Goal: Task Accomplishment & Management: Manage account settings

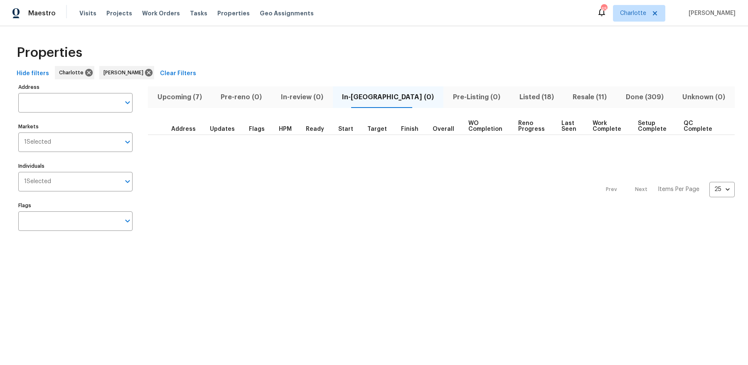
click at [195, 97] on span "Upcoming (7)" at bounding box center [180, 97] width 54 height 12
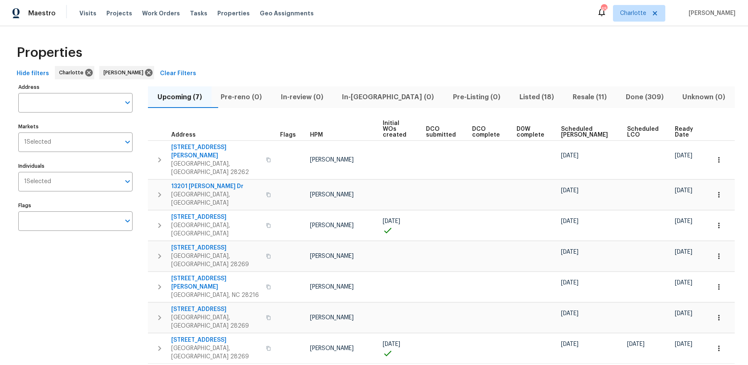
click at [683, 129] on span "Ready Date" at bounding box center [685, 132] width 21 height 12
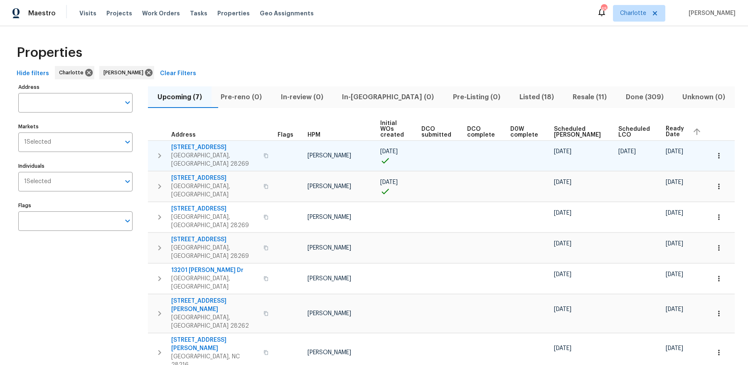
click at [190, 143] on span "5017 Haybridge Rd" at bounding box center [214, 147] width 87 height 8
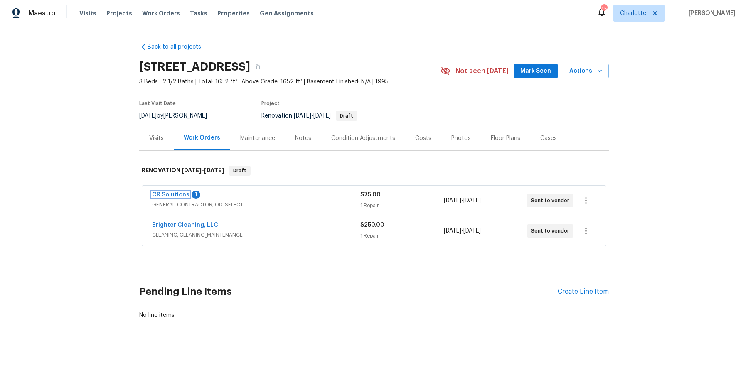
click at [173, 194] on link "CR Solutions" at bounding box center [170, 195] width 37 height 6
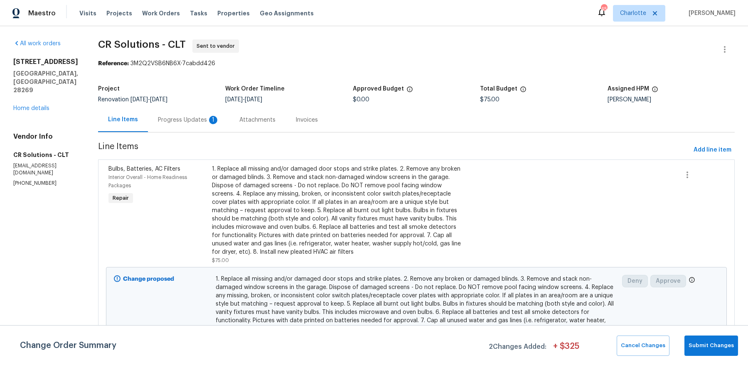
click at [199, 113] on div "Progress Updates 1" at bounding box center [188, 120] width 81 height 25
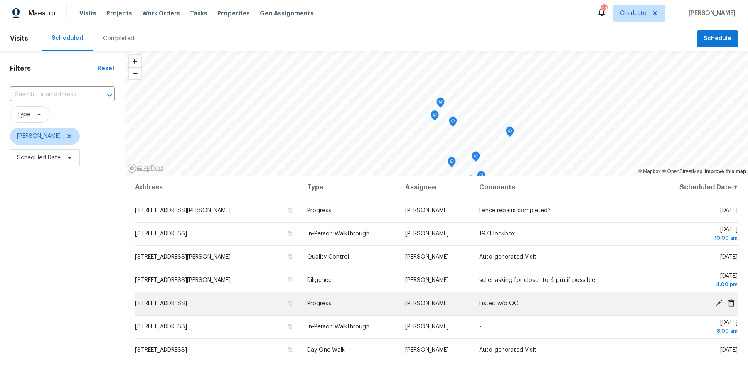
click at [719, 300] on icon at bounding box center [718, 303] width 7 height 7
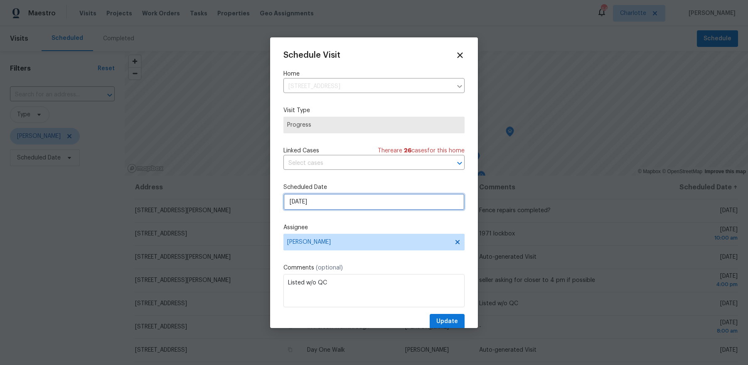
click at [314, 198] on input "9/24/2025" at bounding box center [373, 202] width 181 height 17
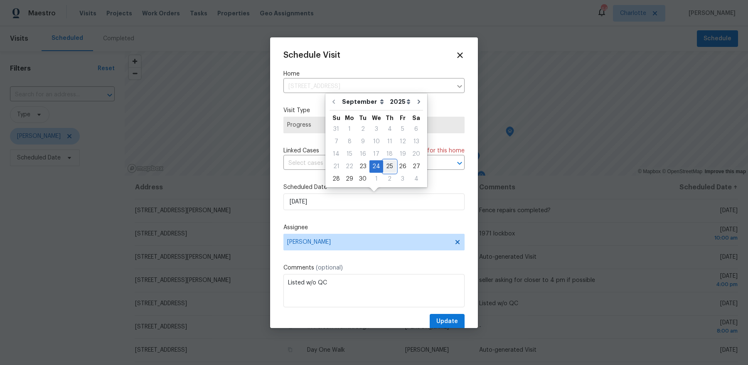
click at [387, 167] on div "25" at bounding box center [389, 167] width 13 height 12
type input "9/25/2025"
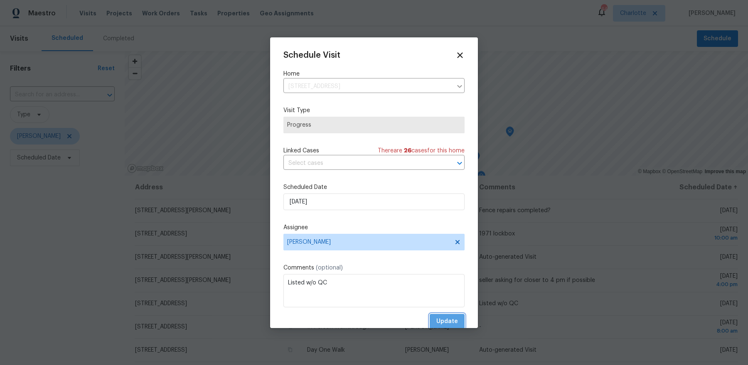
click at [449, 327] on button "Update" at bounding box center [447, 321] width 35 height 15
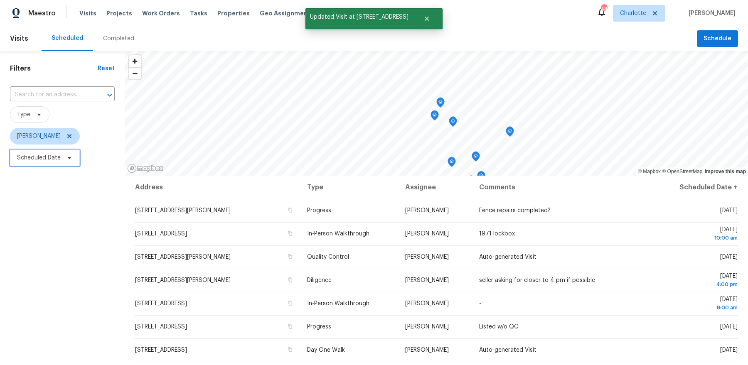
click at [47, 160] on span "Scheduled Date" at bounding box center [39, 158] width 44 height 8
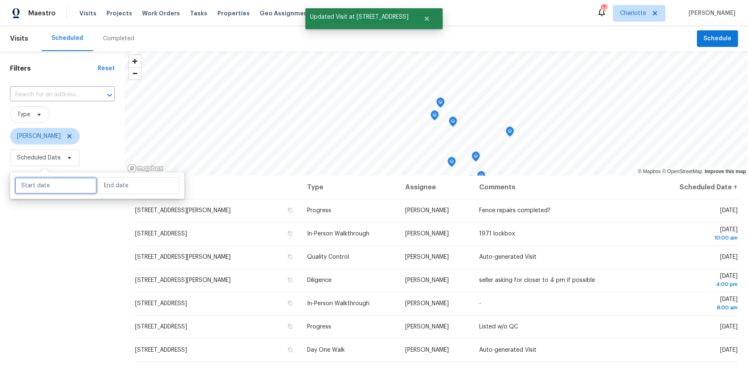
select select "8"
select select "2025"
select select "9"
select select "2025"
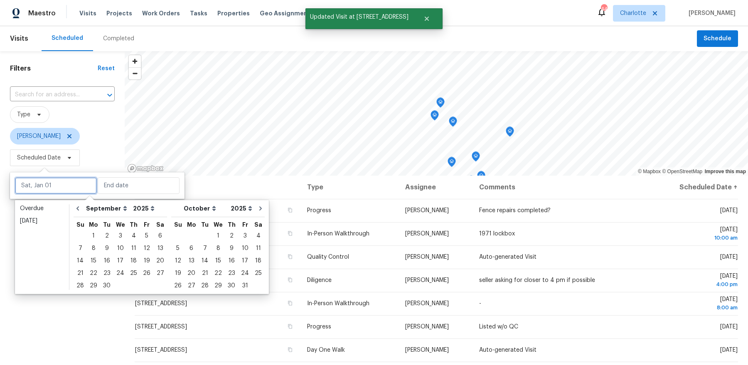
click at [48, 187] on input "text" at bounding box center [56, 185] width 82 height 17
click at [106, 271] on div "23" at bounding box center [106, 274] width 13 height 12
type input "Tue, Sep 23"
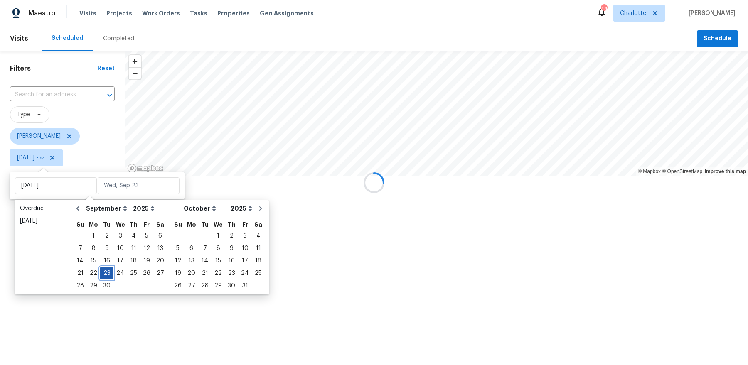
click at [106, 271] on div "23" at bounding box center [106, 274] width 13 height 12
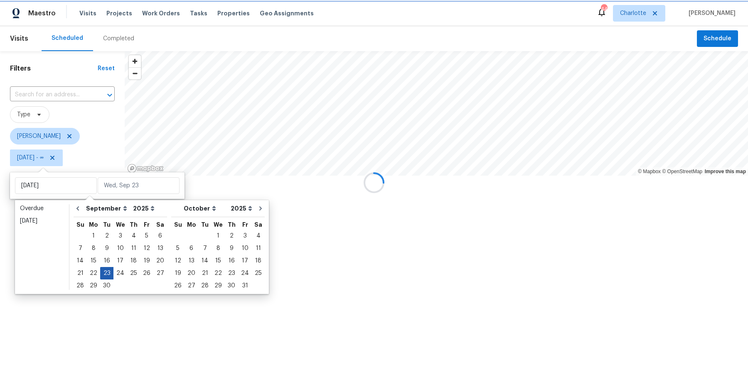
type input "Tue, Sep 23"
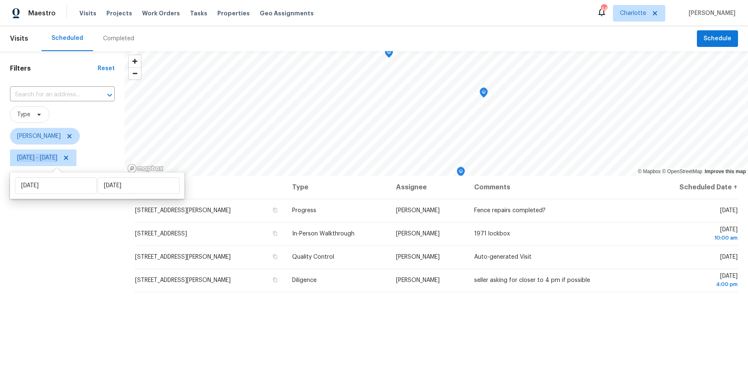
click at [106, 271] on div "Filters Reset ​ Type Dan Baquero Tue, Sep 23 - Tue, Sep 23" at bounding box center [62, 259] width 125 height 417
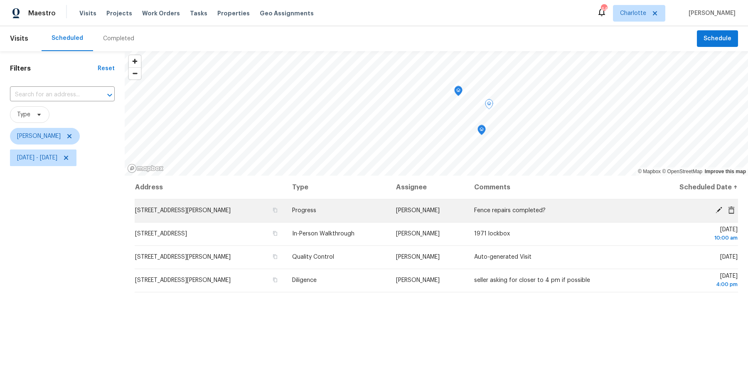
click at [729, 211] on icon at bounding box center [731, 209] width 7 height 7
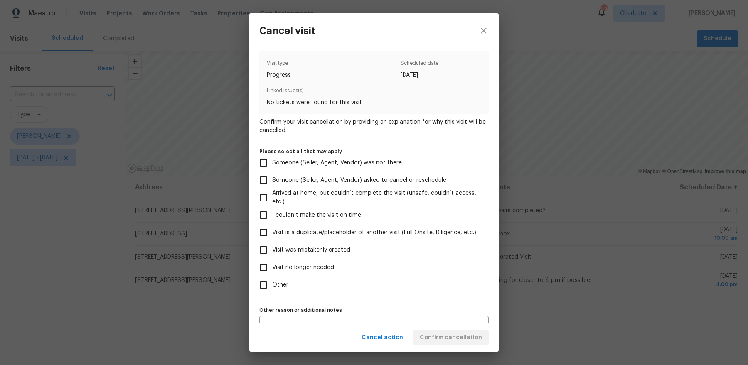
click at [275, 284] on span "Other" at bounding box center [280, 285] width 16 height 9
click at [272, 284] on input "Other" at bounding box center [263, 284] width 17 height 17
checkbox input "true"
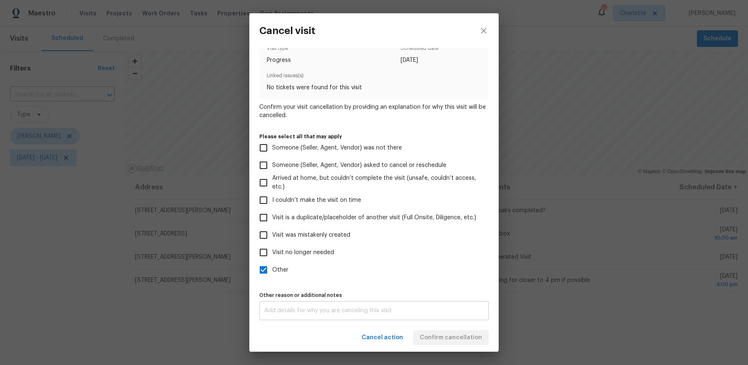
click at [317, 305] on div "x Other reason or additional notes" at bounding box center [373, 310] width 229 height 19
click at [429, 320] on div "Visit type Progress Scheduled date 9/23/2025 Linked issues(s) No tickets were f…" at bounding box center [373, 185] width 249 height 275
click at [429, 327] on div "Cancel action Confirm cancellation" at bounding box center [373, 338] width 249 height 29
click at [429, 335] on span "Confirm cancellation" at bounding box center [451, 338] width 62 height 10
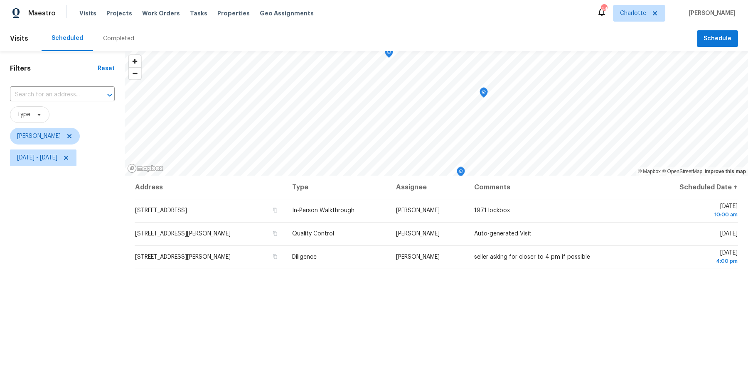
click at [462, 174] on icon "Map marker" at bounding box center [460, 172] width 7 height 10
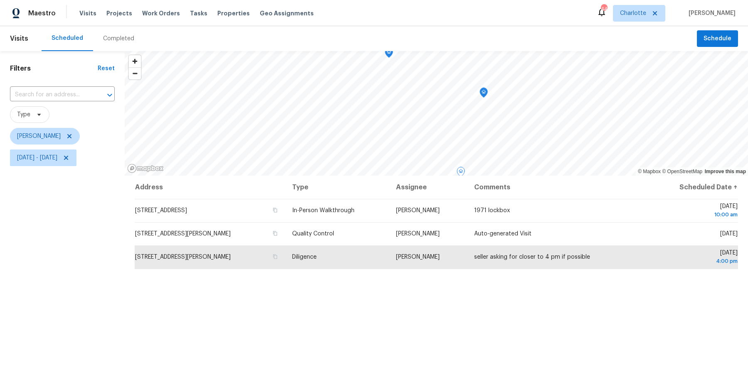
click at [388, 56] on icon "Map marker" at bounding box center [388, 53] width 7 height 10
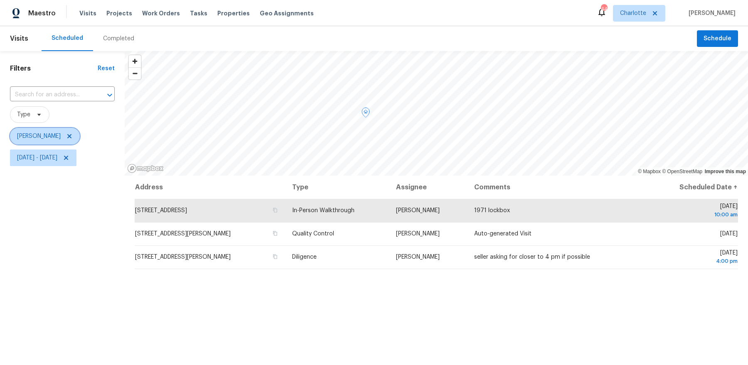
click at [66, 138] on icon at bounding box center [69, 136] width 7 height 7
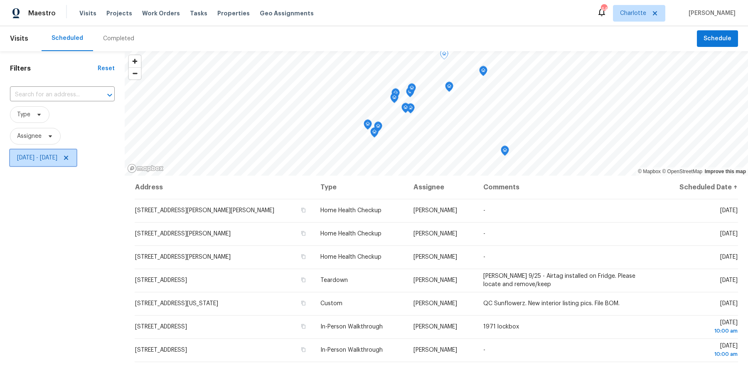
click at [69, 156] on icon at bounding box center [66, 158] width 7 height 7
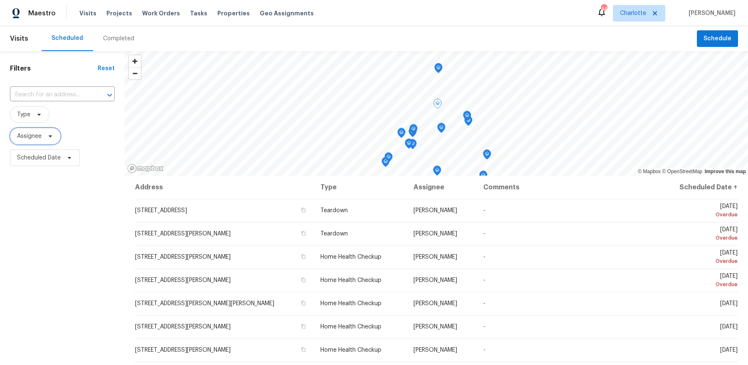
click at [47, 137] on icon at bounding box center [50, 136] width 7 height 7
type input "greg janiak"
click at [60, 196] on div "Filters Reset ​ Type Assignee Scheduled Date" at bounding box center [62, 259] width 125 height 417
click at [38, 135] on span "Assignee" at bounding box center [29, 136] width 25 height 8
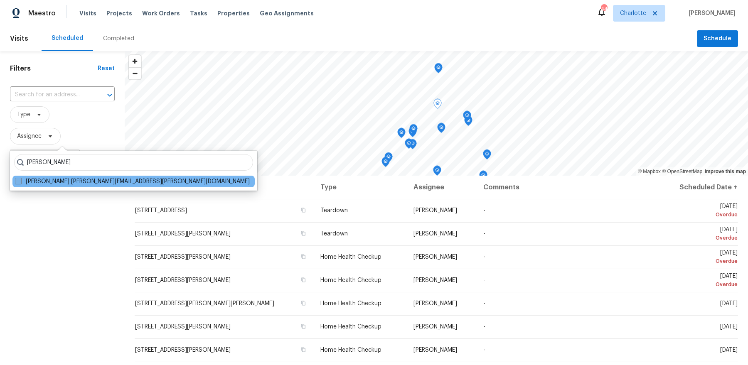
type input "greg janiak"
click at [48, 184] on label "Greg Janiak greg.janiak@opendoor.com" at bounding box center [132, 181] width 235 height 8
click at [20, 183] on input "Greg Janiak greg.janiak@opendoor.com" at bounding box center [17, 179] width 5 height 5
checkbox input "true"
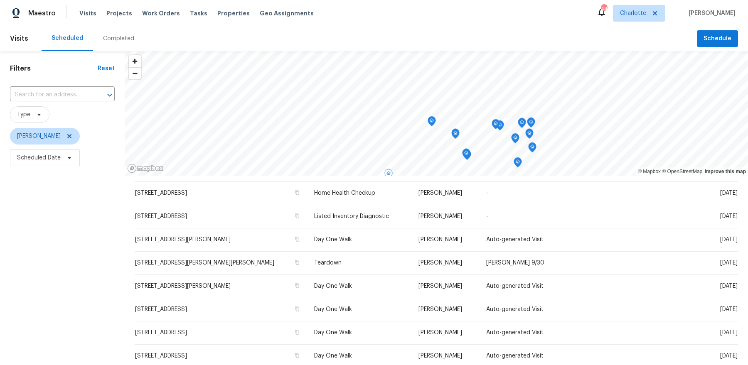
scroll to position [90, 0]
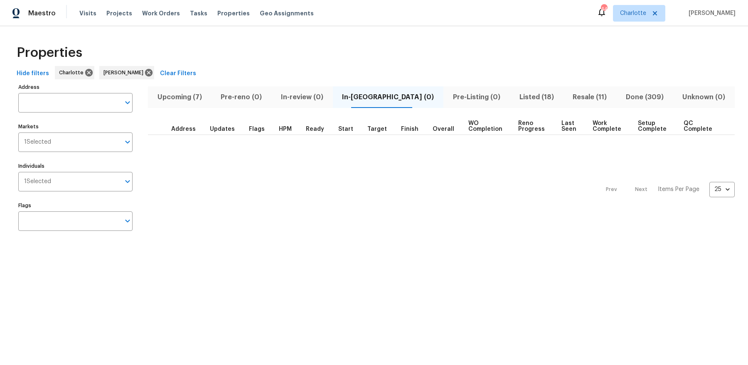
click at [629, 101] on span "Done (309)" at bounding box center [644, 97] width 47 height 12
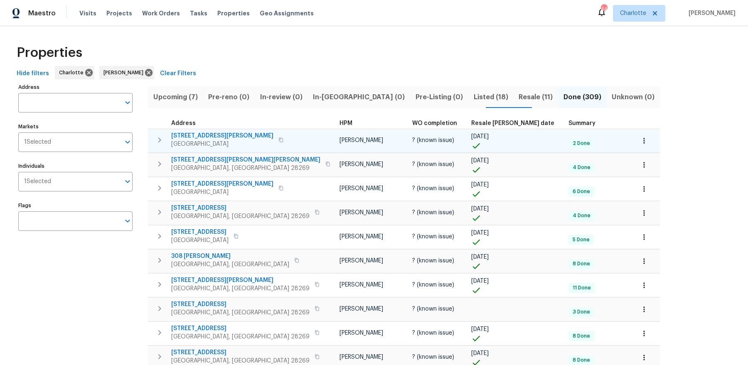
click at [468, 129] on td "[DATE]" at bounding box center [516, 141] width 97 height 24
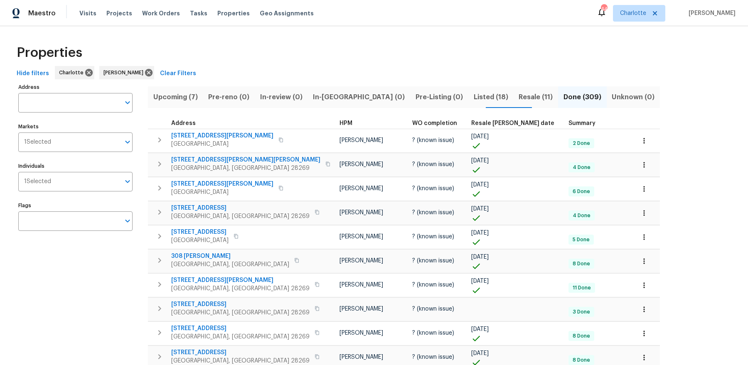
click at [468, 119] on th "Resale [PERSON_NAME] date" at bounding box center [516, 123] width 97 height 11
click at [471, 122] on span "Resale [PERSON_NAME] date" at bounding box center [512, 123] width 83 height 6
